Goal: Communication & Community: Ask a question

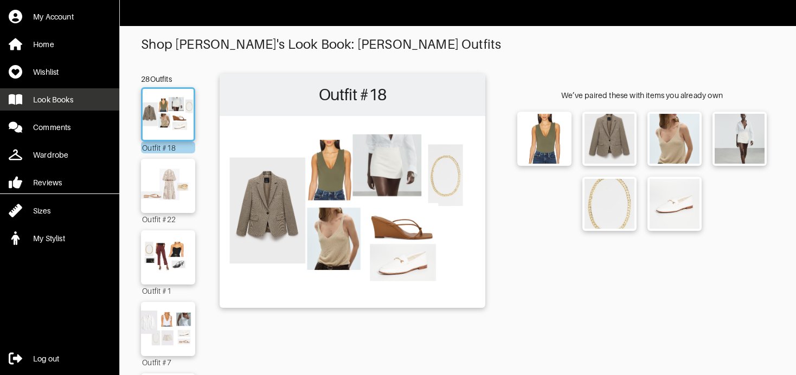
click at [71, 100] on div "Look Books" at bounding box center [53, 99] width 40 height 11
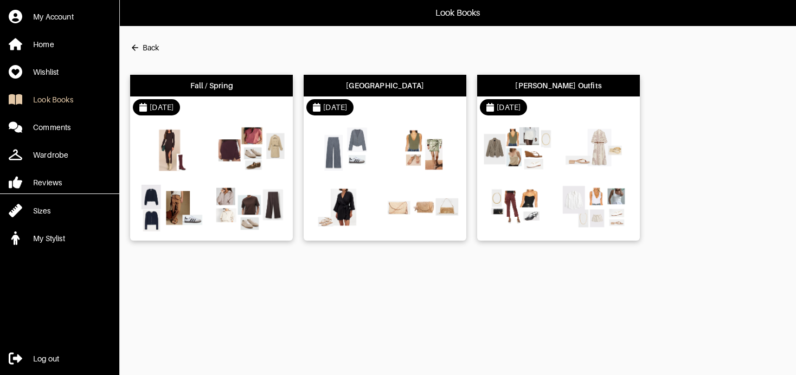
click at [378, 176] on div at bounding box center [345, 150] width 73 height 53
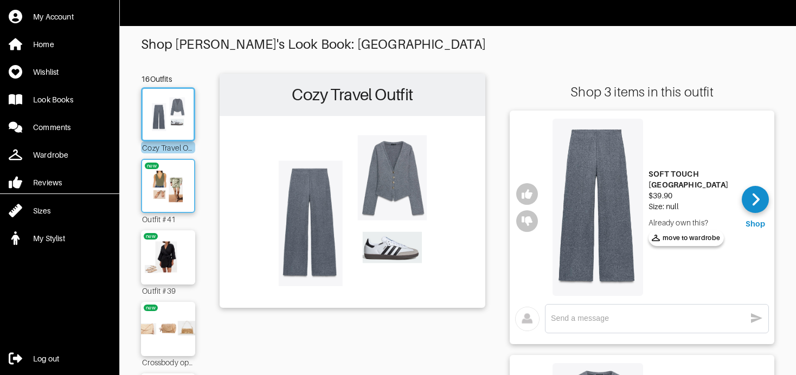
click at [176, 192] on img at bounding box center [168, 185] width 59 height 41
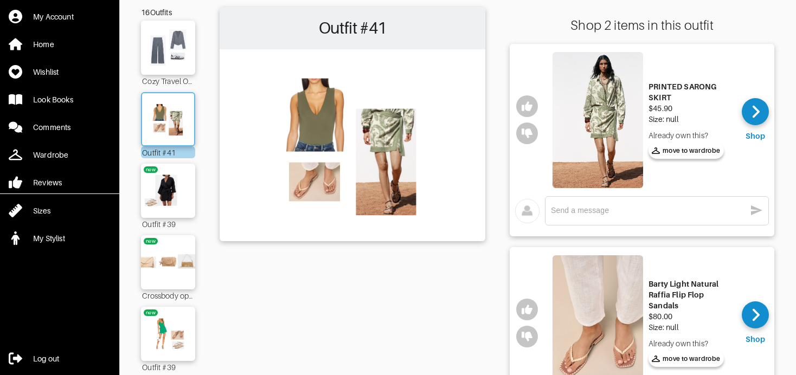
scroll to position [72, 0]
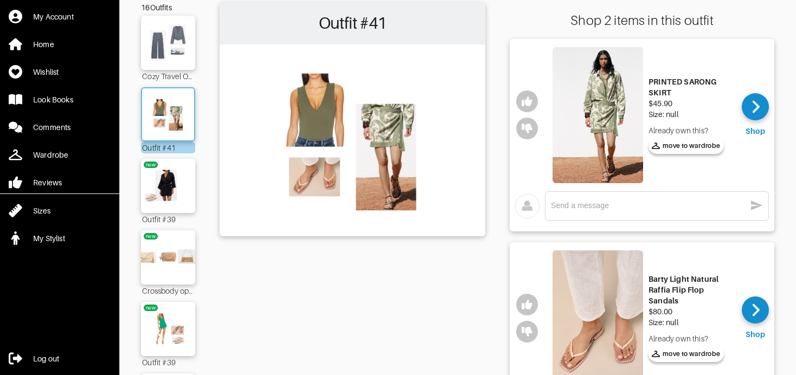
click at [176, 192] on img at bounding box center [168, 185] width 62 height 43
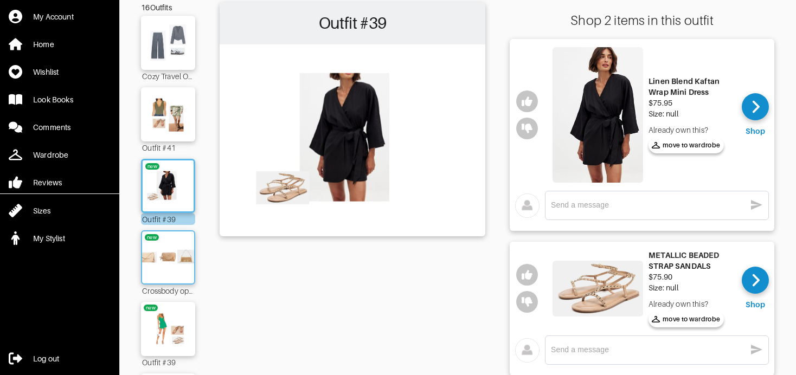
click at [169, 240] on img at bounding box center [168, 257] width 59 height 41
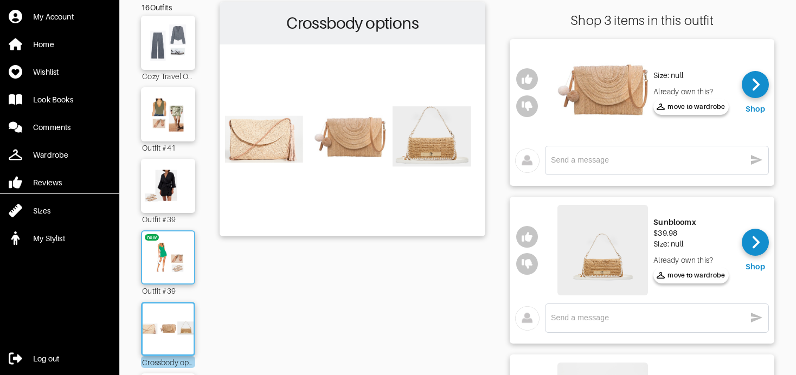
click at [163, 276] on img at bounding box center [168, 257] width 59 height 41
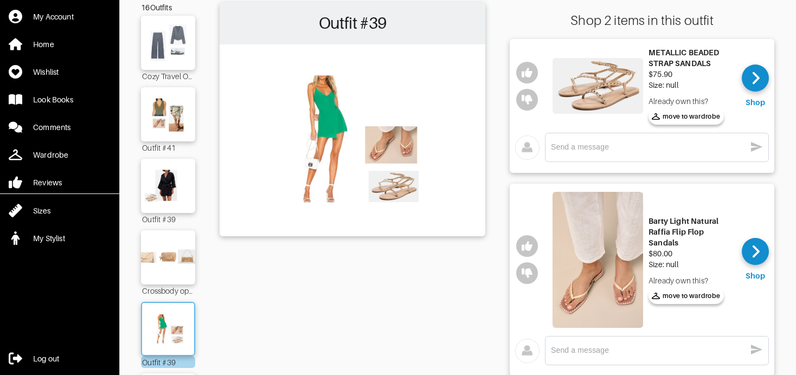
scroll to position [181, 0]
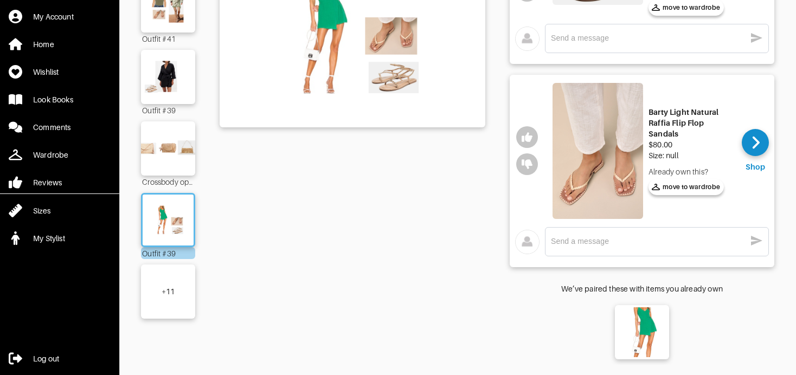
click at [167, 300] on div "+ 11" at bounding box center [168, 292] width 54 height 54
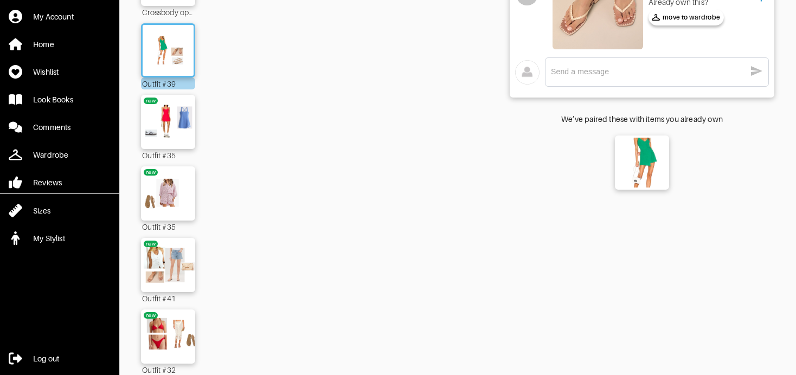
scroll to position [352, 0]
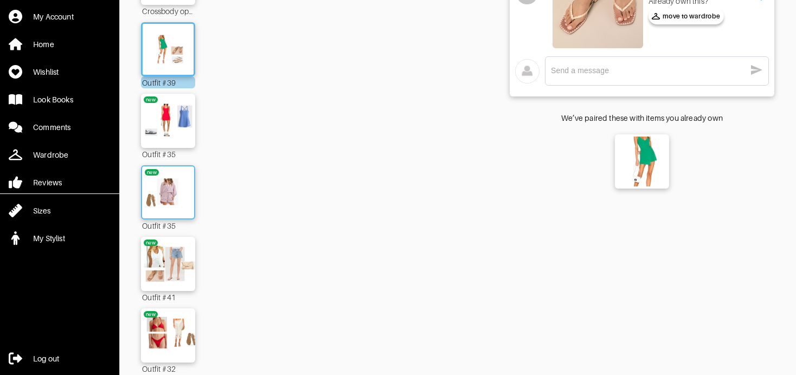
click at [161, 200] on img at bounding box center [168, 192] width 59 height 41
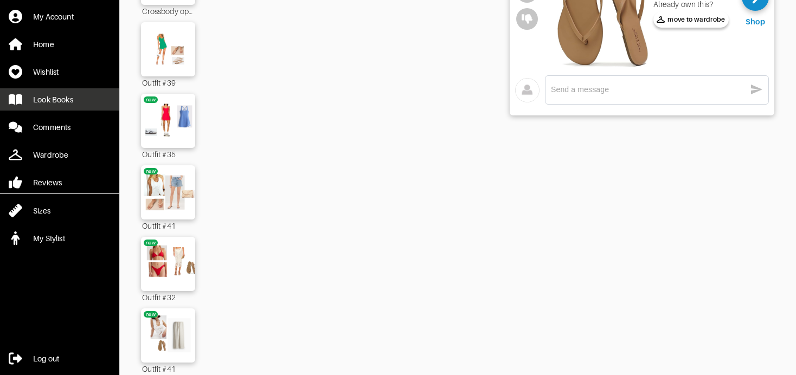
click at [58, 94] on div "Look Books" at bounding box center [53, 99] width 40 height 11
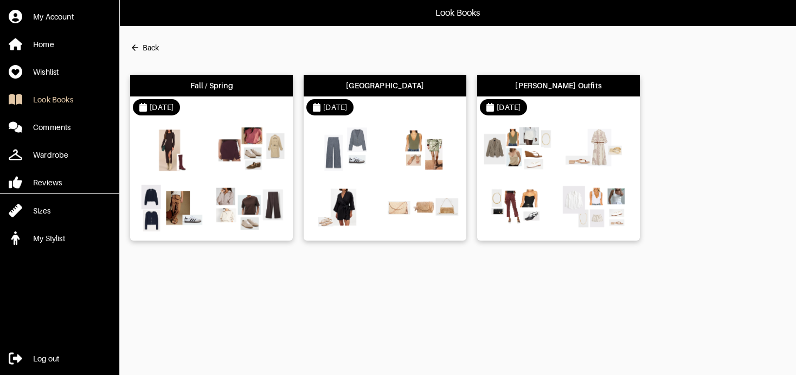
click at [165, 143] on img at bounding box center [172, 150] width 73 height 52
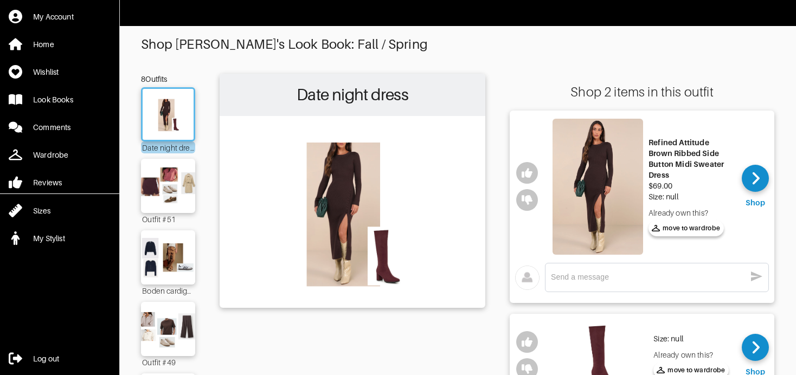
click at [607, 190] on img at bounding box center [598, 187] width 91 height 136
click at [628, 279] on textarea at bounding box center [648, 277] width 195 height 10
click at [625, 278] on textarea at bounding box center [648, 277] width 195 height 10
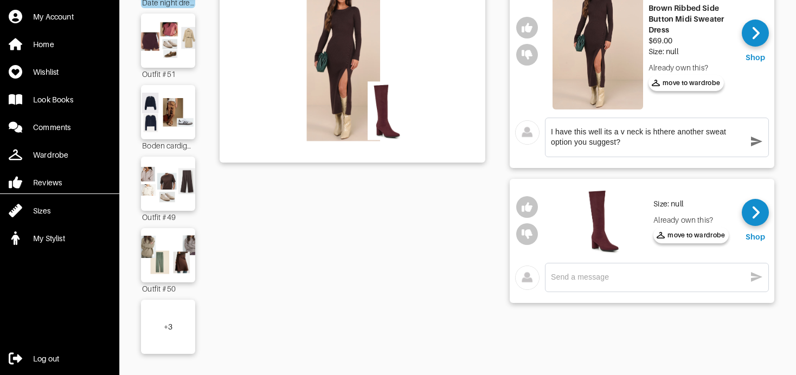
type textarea "I have this well its a v neck is hthere another sweat option you suggest?"
click at [758, 138] on icon "button" at bounding box center [756, 141] width 13 height 13
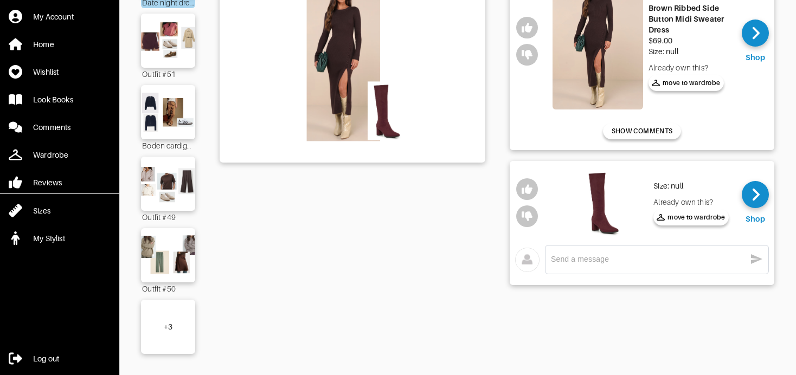
click at [173, 316] on div "+ 3" at bounding box center [168, 327] width 54 height 54
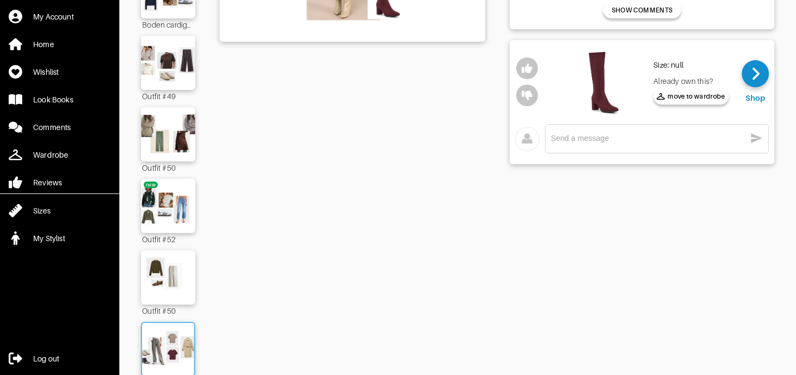
scroll to position [310, 0]
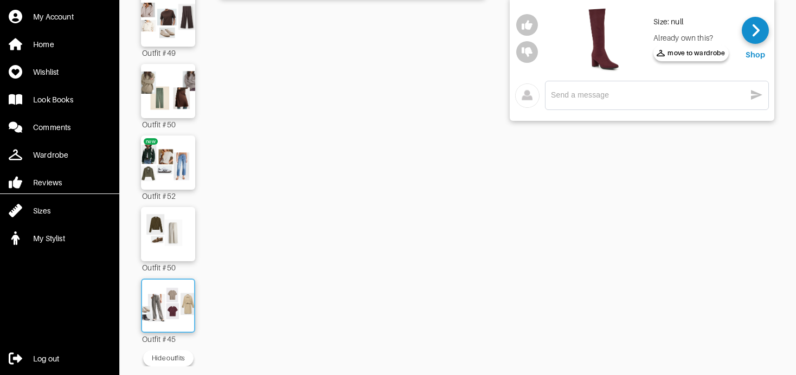
click at [168, 302] on img at bounding box center [168, 305] width 59 height 41
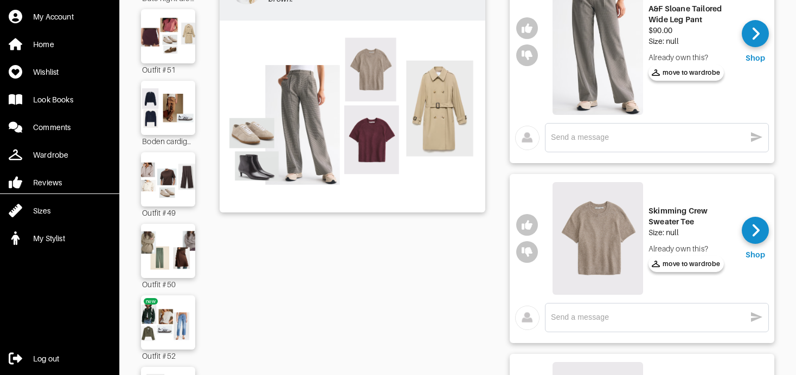
scroll to position [140, 0]
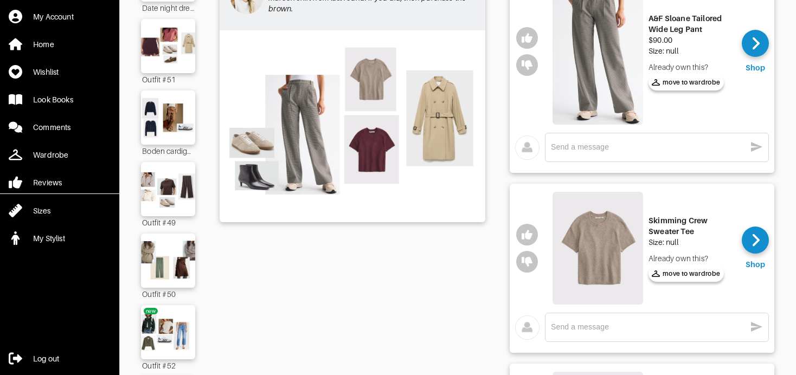
click at [581, 50] on img at bounding box center [598, 52] width 91 height 146
click at [178, 238] on div at bounding box center [168, 261] width 54 height 54
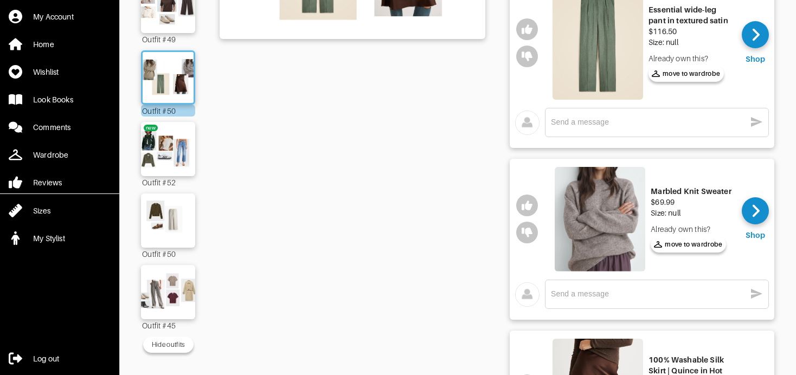
scroll to position [482, 0]
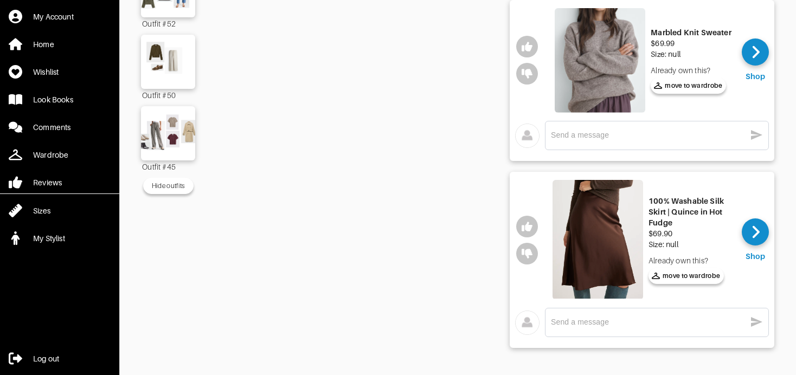
click at [596, 219] on img at bounding box center [598, 240] width 91 height 120
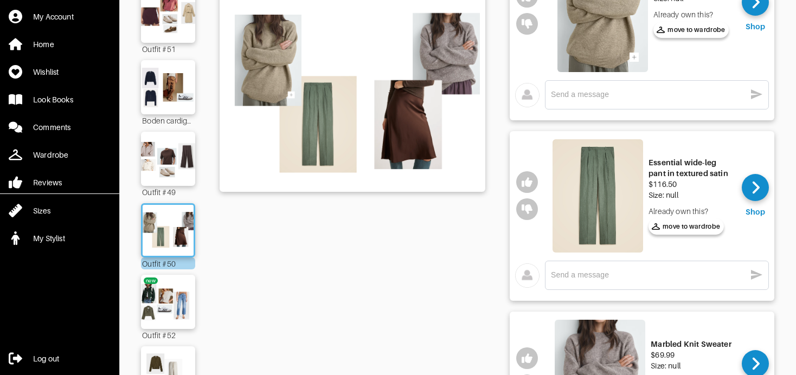
scroll to position [163, 0]
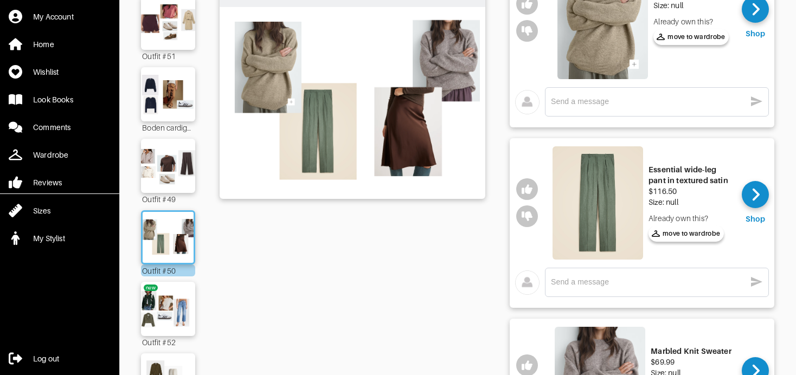
click at [619, 215] on img at bounding box center [598, 202] width 91 height 113
click at [169, 150] on img at bounding box center [168, 165] width 59 height 41
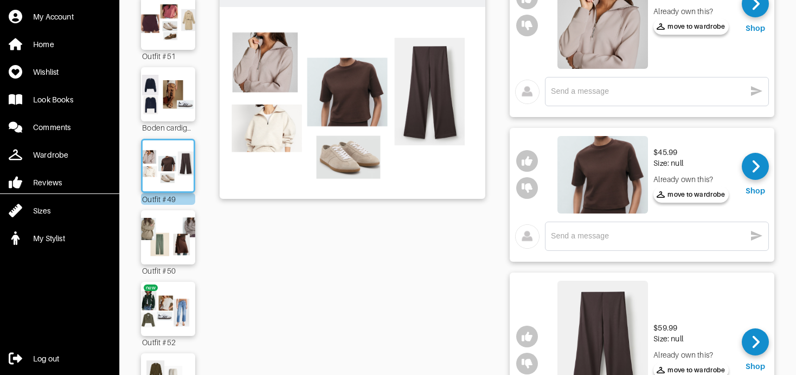
click at [596, 238] on textarea at bounding box center [648, 236] width 195 height 10
click at [646, 239] on textarea "Oh no no I cannot rock thes I look like a boy :(" at bounding box center [648, 236] width 195 height 10
click at [696, 236] on textarea "Oh no no I cannot rock these I look like a boy :(" at bounding box center [648, 236] width 195 height 10
type textarea "Oh no no I cannot rock these I look like a [PERSON_NAME] boy :("
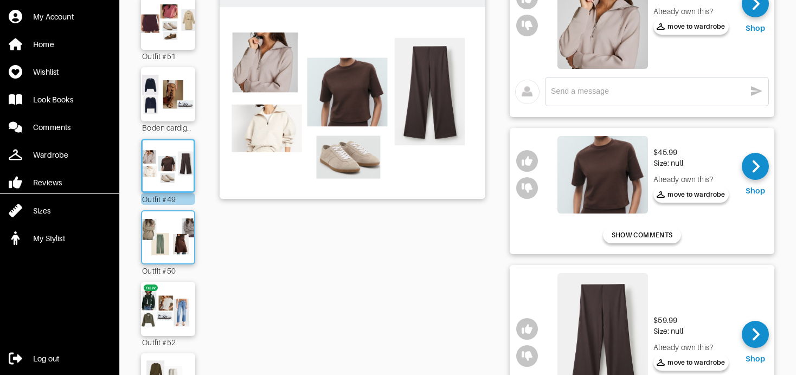
click at [182, 225] on img at bounding box center [168, 237] width 59 height 41
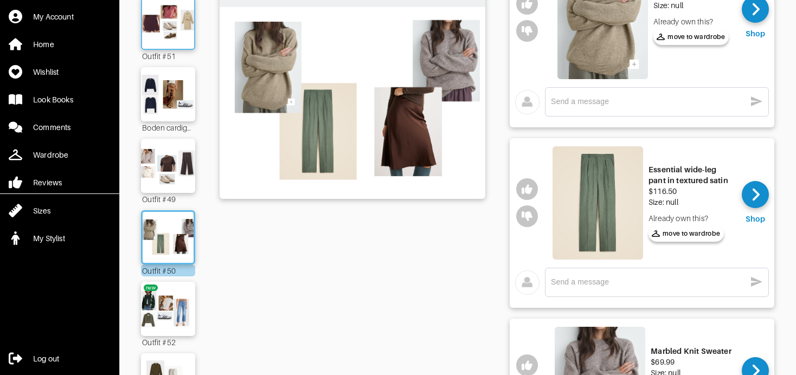
scroll to position [164, 0]
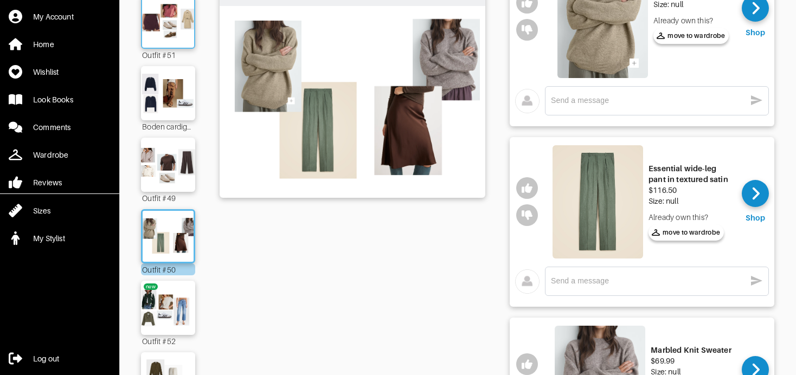
click at [176, 45] on div at bounding box center [168, 22] width 54 height 54
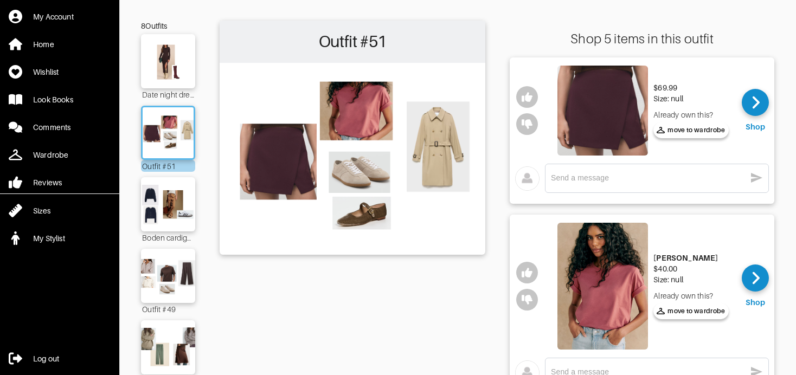
scroll to position [45, 0]
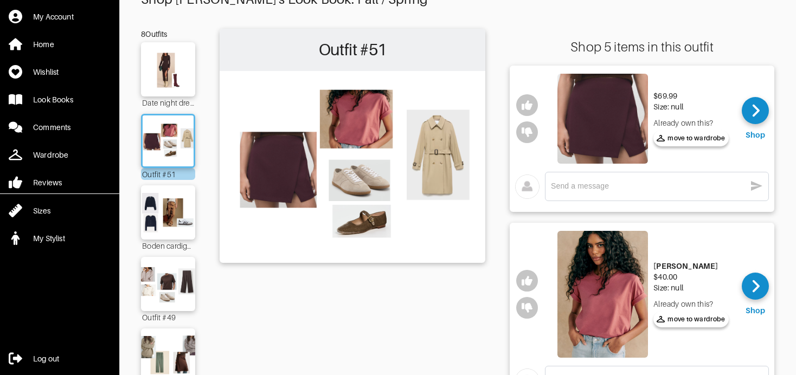
click at [575, 188] on textarea at bounding box center [648, 186] width 195 height 10
type textarea "Love this but come fall I dont think I can rock skirts"
click at [167, 70] on img at bounding box center [168, 69] width 59 height 41
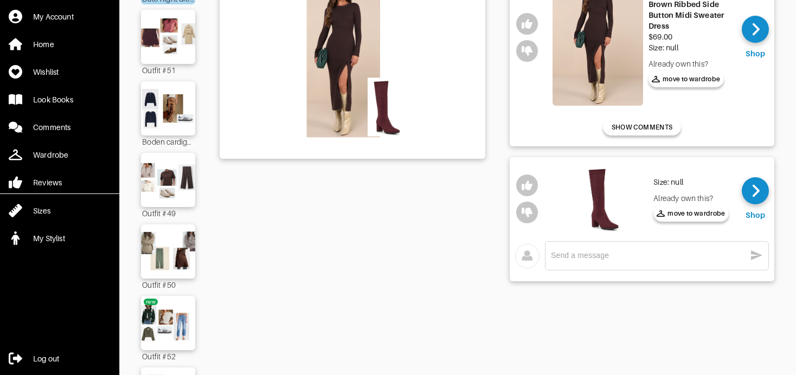
scroll to position [168, 0]
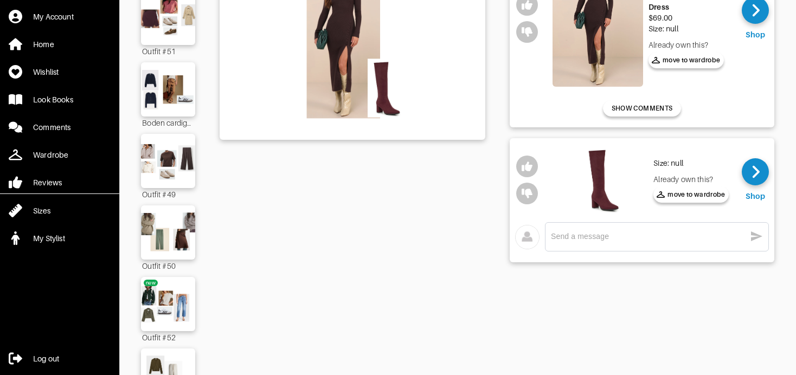
click at [588, 195] on img at bounding box center [603, 180] width 91 height 68
click at [575, 235] on textarea at bounding box center [648, 237] width 195 height 10
type textarea "what else would you pair this with?"
click at [756, 237] on icon "button" at bounding box center [756, 237] width 11 height 10
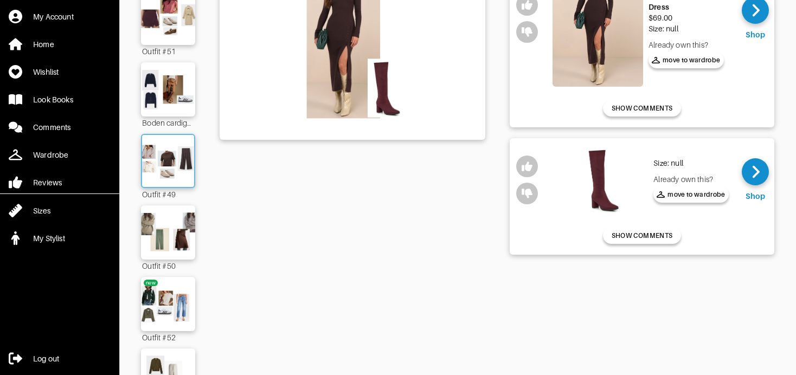
click at [152, 178] on img at bounding box center [168, 161] width 59 height 41
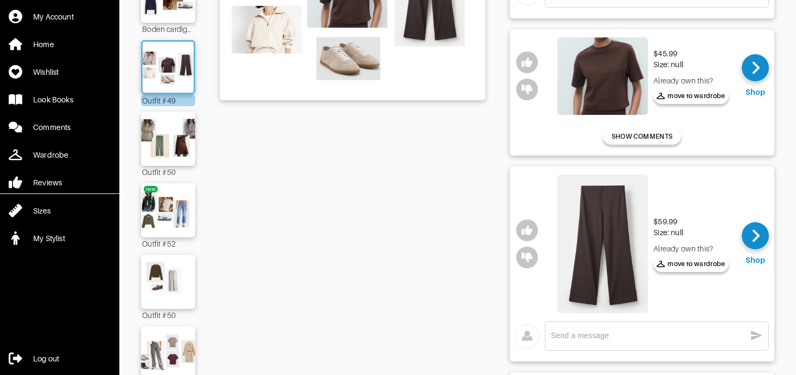
scroll to position [266, 0]
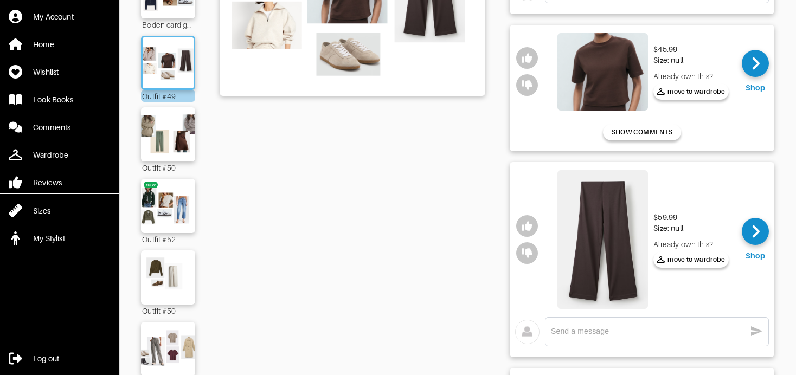
click at [626, 244] on img at bounding box center [603, 239] width 91 height 139
